Goal: Task Accomplishment & Management: Use online tool/utility

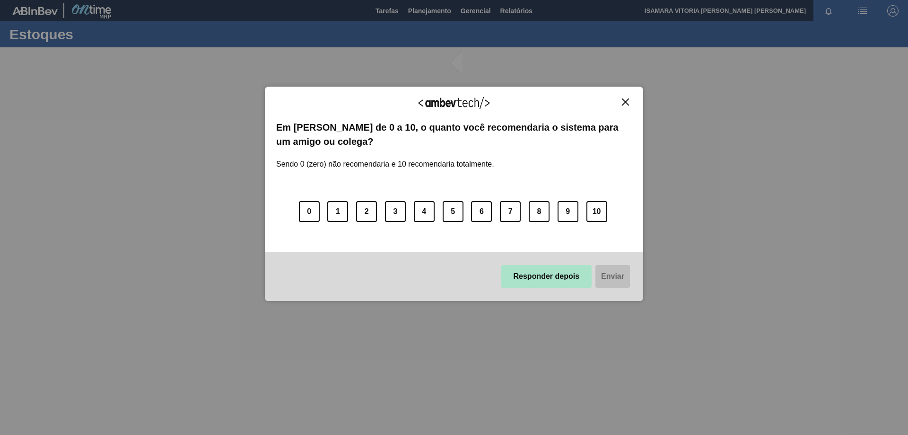
click at [550, 281] on button "Responder depois" at bounding box center [547, 276] width 91 height 23
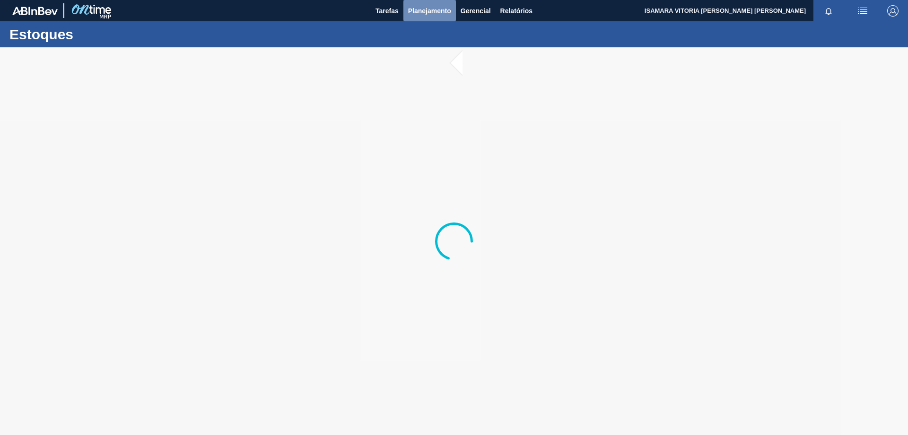
click at [418, 9] on span "Planejamento" at bounding box center [429, 10] width 43 height 11
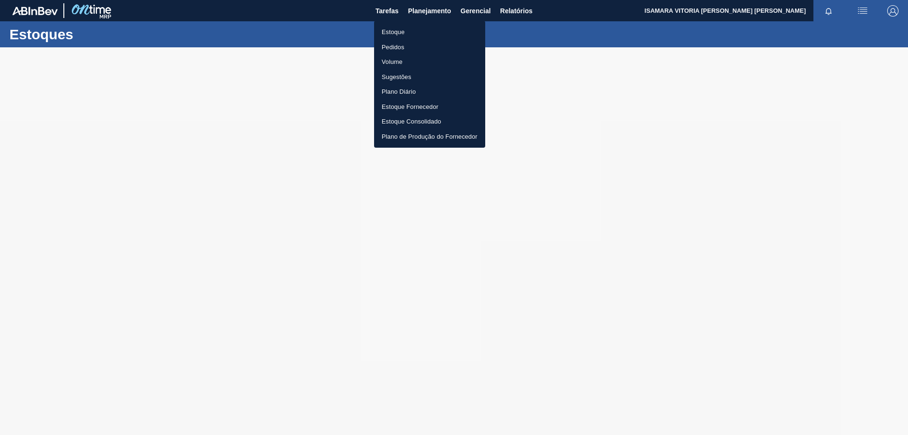
click at [396, 46] on li "Pedidos" at bounding box center [429, 47] width 111 height 15
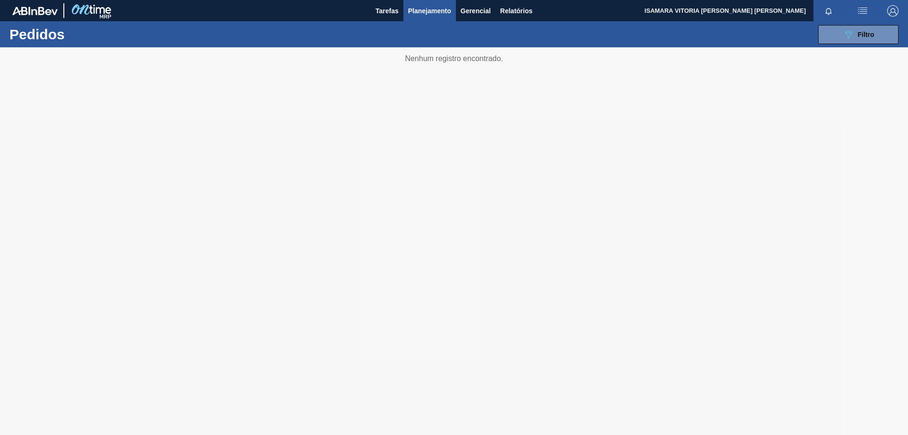
click at [908, 29] on div "Pedidos 089F7B8B-B2A5-4AFE-B5C0-19BA573D28AC Filtro Código Pedido Portal Códido…" at bounding box center [454, 34] width 908 height 26
click at [899, 33] on button "089F7B8B-B2A5-4AFE-B5C0-19BA573D28AC Filtro" at bounding box center [859, 34] width 80 height 19
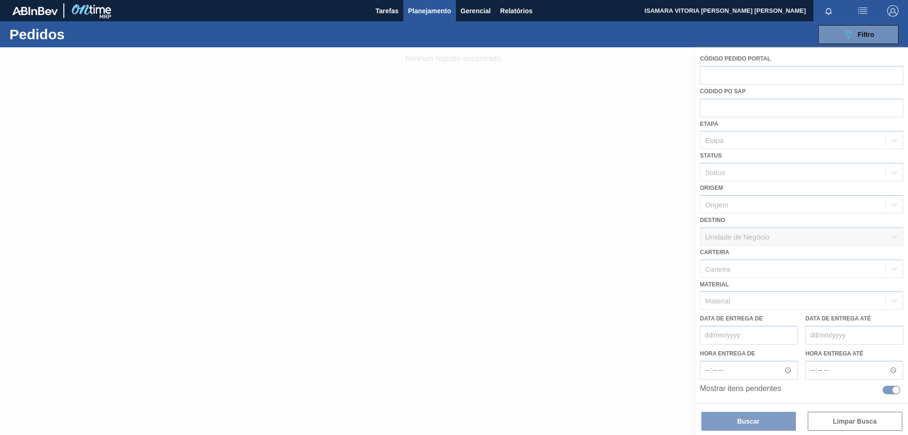
click at [543, 272] on div at bounding box center [454, 241] width 908 height 388
click at [528, 321] on div at bounding box center [454, 241] width 908 height 388
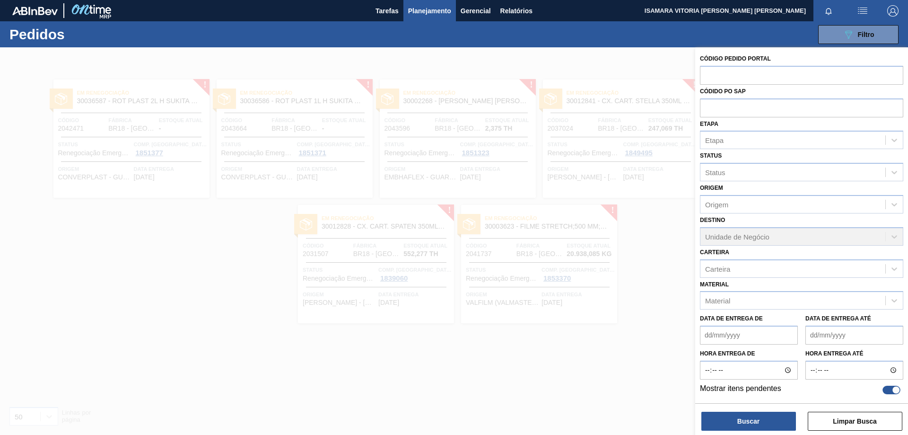
click at [583, 316] on div at bounding box center [454, 264] width 908 height 435
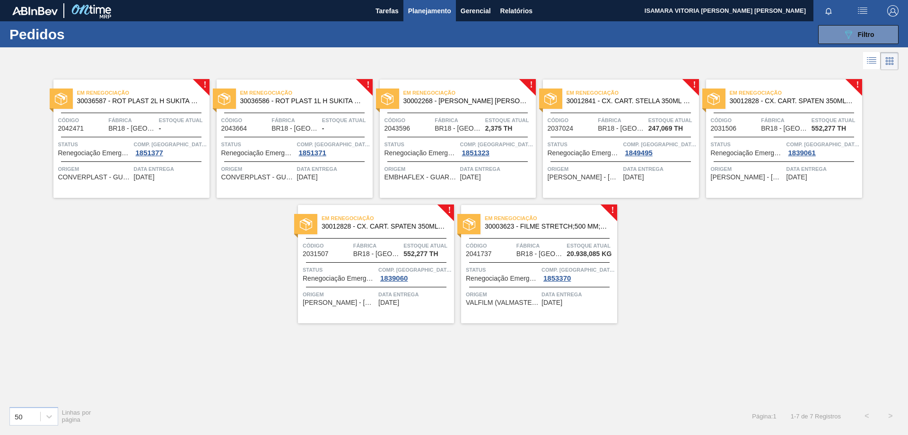
click at [813, 43] on div "089F7B8B-B2A5-4AFE-B5C0-19BA573D28AC Filtro Código Pedido Portal Códido PO SAP …" at bounding box center [527, 34] width 753 height 28
click at [831, 37] on button "089F7B8B-B2A5-4AFE-B5C0-19BA573D28AC Filtro" at bounding box center [859, 34] width 80 height 19
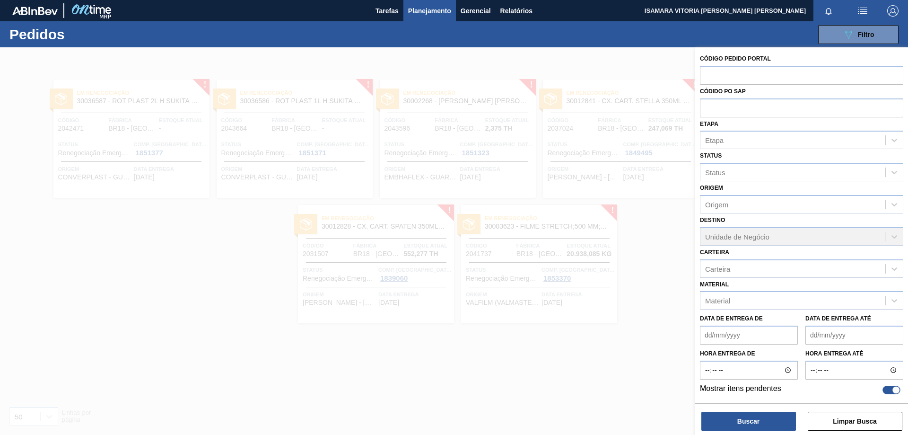
click at [786, 312] on div "Data de Entrega de" at bounding box center [749, 328] width 98 height 33
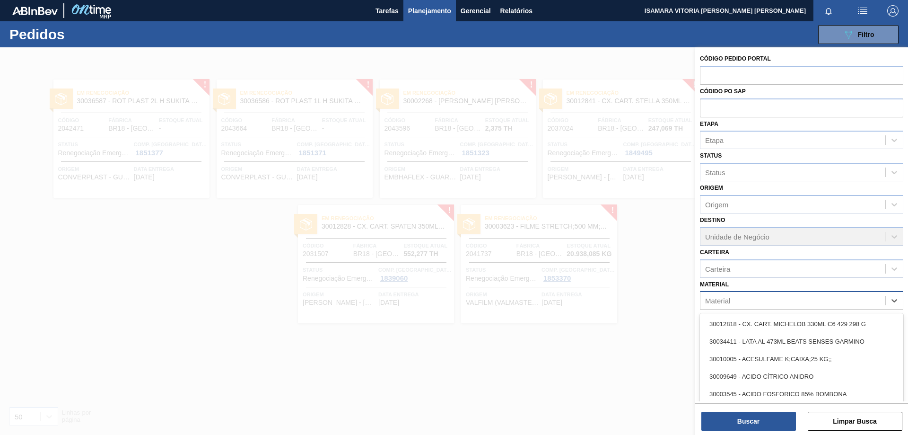
click at [780, 303] on div "Material" at bounding box center [793, 301] width 185 height 14
type input "rot plast"
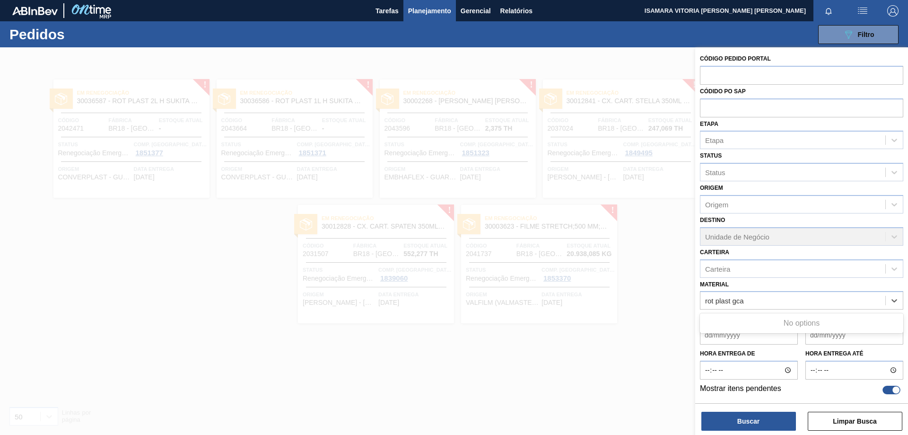
type input "rot plast gca"
paste input "30003826"
type input "30003826"
click at [768, 325] on div "30003826 - ROT PLAST 1L H GCA NIV22" at bounding box center [801, 324] width 203 height 18
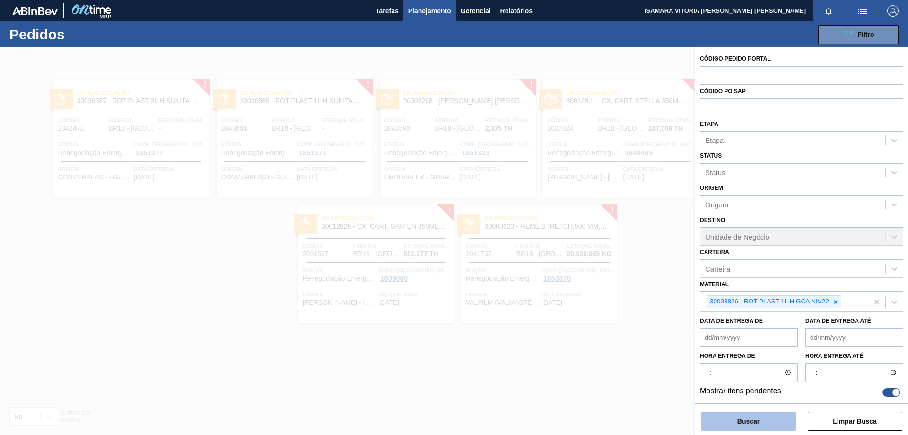
click at [768, 419] on button "Buscar" at bounding box center [749, 421] width 95 height 19
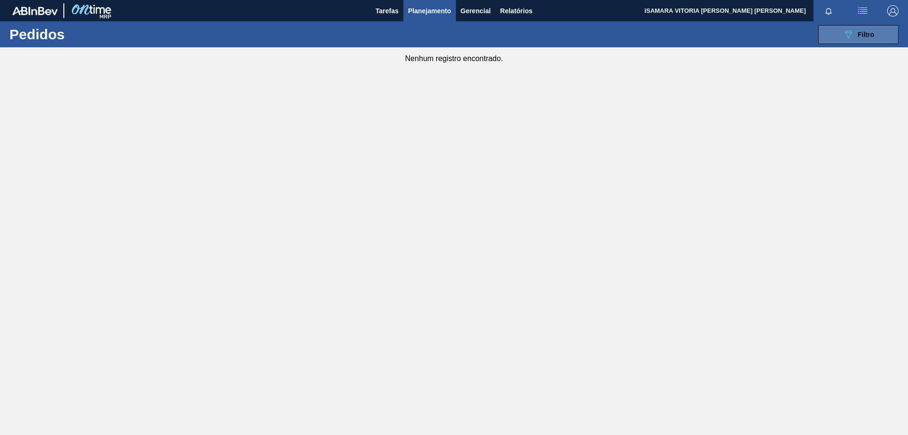
click at [893, 36] on button "089F7B8B-B2A5-4AFE-B5C0-19BA573D28AC Filtro" at bounding box center [859, 34] width 80 height 19
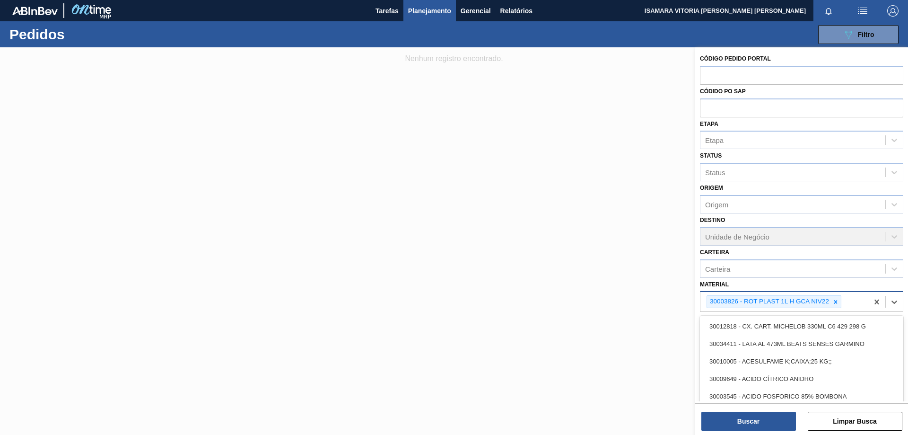
drag, startPoint x: 744, startPoint y: 302, endPoint x: 733, endPoint y: 305, distance: 11.7
click at [733, 305] on div "30003826 - ROT PLAST 1L H GCA NIV22" at bounding box center [768, 302] width 123 height 12
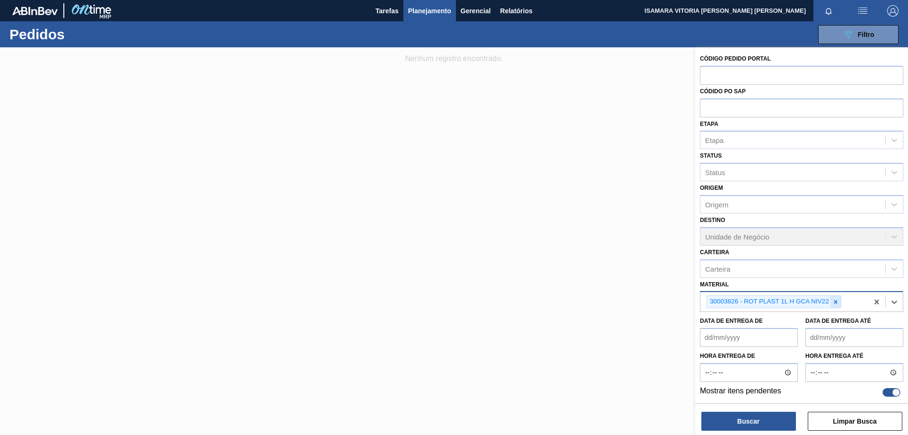
click at [837, 303] on icon at bounding box center [836, 302] width 7 height 7
paste input "30034305"
type input "30034305"
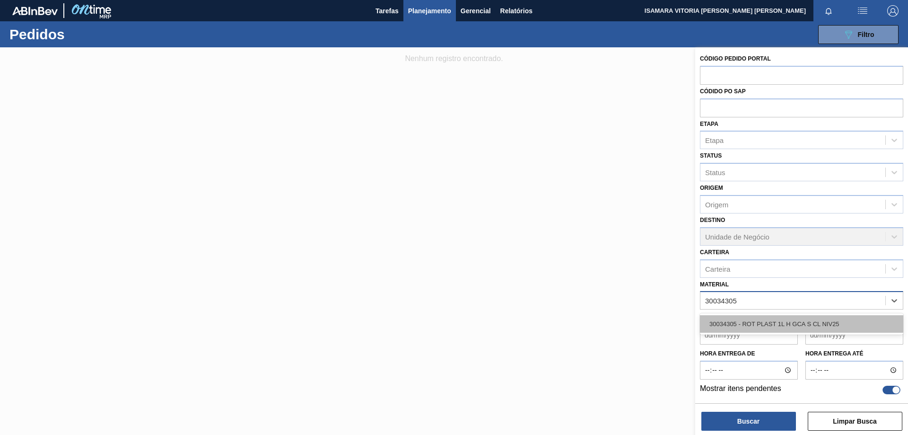
click at [767, 326] on div "30034305 - ROT PLAST 1L H GCA S CL NIV25" at bounding box center [801, 324] width 203 height 18
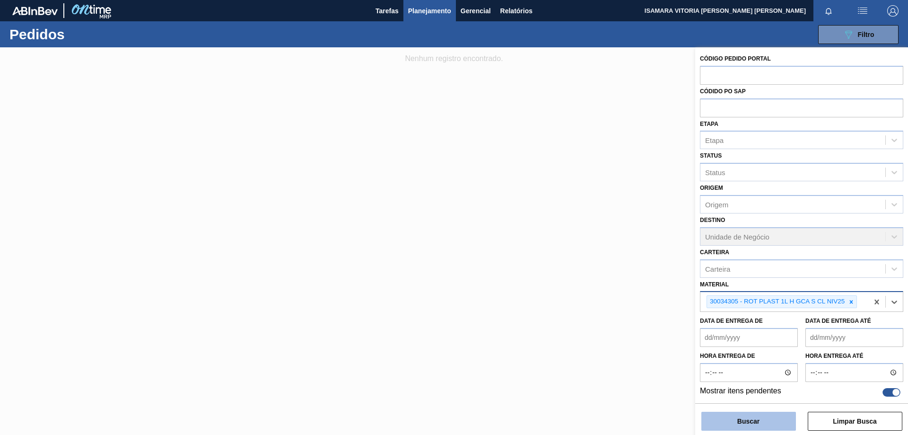
click at [765, 421] on button "Buscar" at bounding box center [749, 421] width 95 height 19
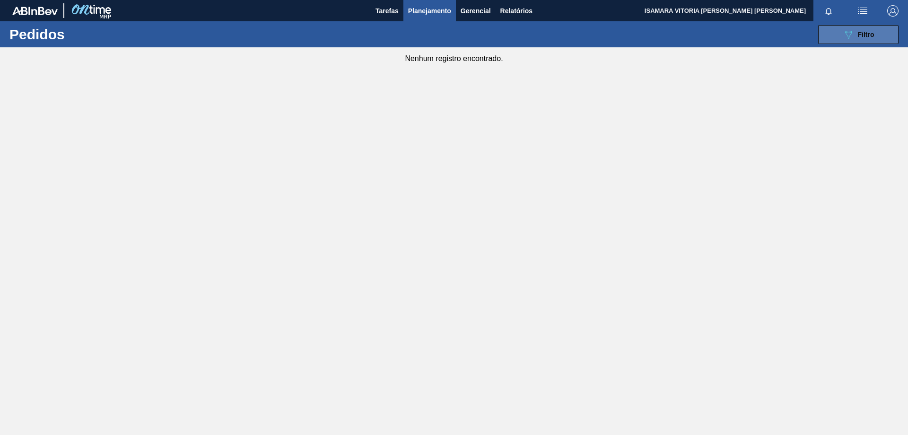
click at [830, 40] on button "089F7B8B-B2A5-4AFE-B5C0-19BA573D28AC Filtro" at bounding box center [859, 34] width 80 height 19
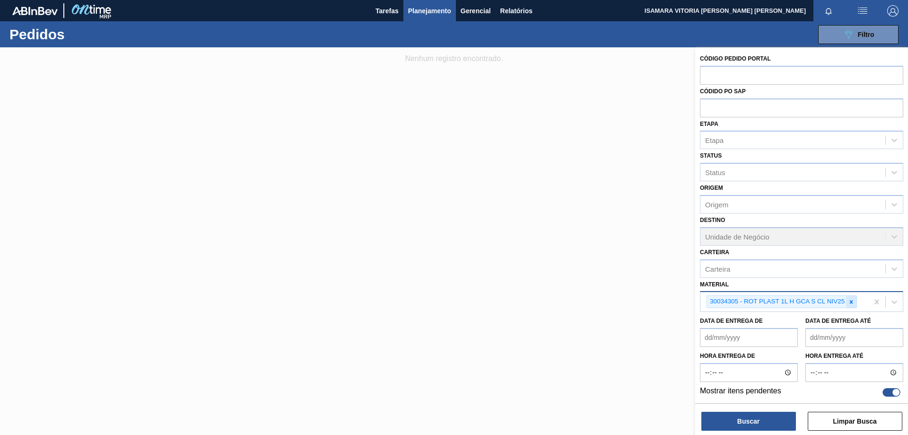
click at [851, 304] on icon at bounding box center [851, 302] width 7 height 7
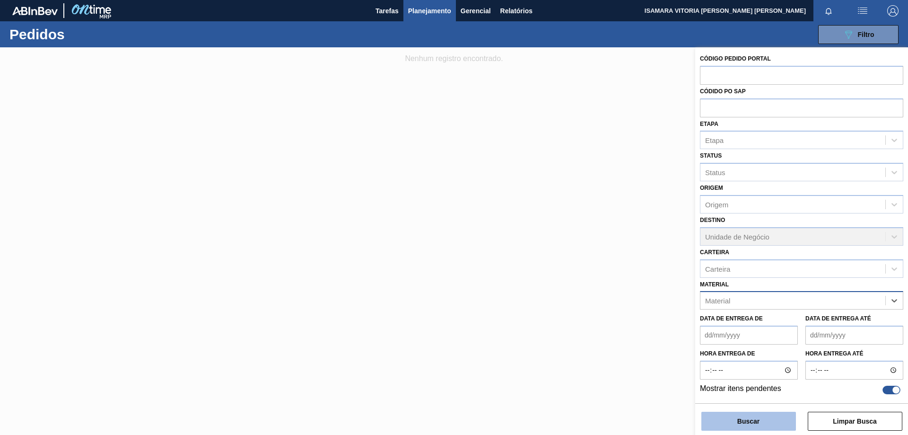
click at [765, 414] on button "Buscar" at bounding box center [749, 421] width 95 height 19
